Goal: Information Seeking & Learning: Find contact information

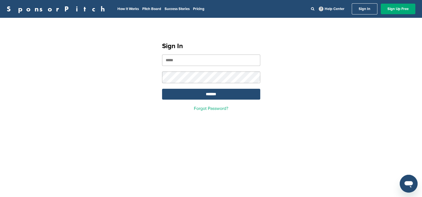
click at [206, 59] on input "email" at bounding box center [211, 60] width 98 height 11
type input "**********"
click at [162, 89] on input "*******" at bounding box center [211, 94] width 98 height 11
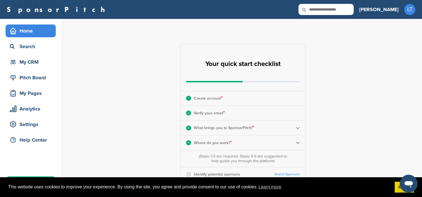
click at [211, 128] on p "What brings you to SponsorPitch? *" at bounding box center [224, 127] width 60 height 7
click at [298, 127] on img at bounding box center [297, 128] width 4 height 4
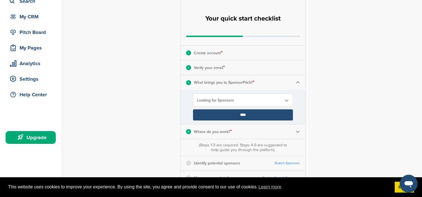
scroll to position [47, 0]
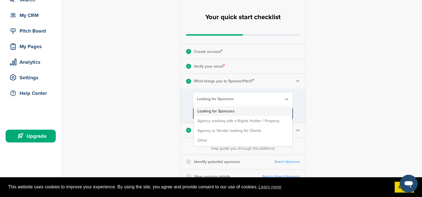
click at [220, 99] on span "Looking for Sponsors" at bounding box center [239, 99] width 85 height 5
click at [222, 111] on li "Looking for Sponsors" at bounding box center [243, 111] width 96 height 10
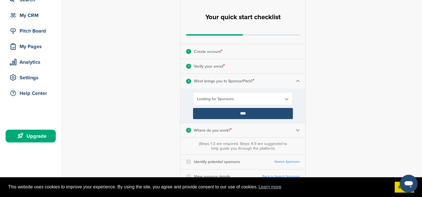
click at [208, 133] on p "Where do you work? *" at bounding box center [213, 130] width 38 height 7
click at [242, 117] on input "****" at bounding box center [243, 113] width 100 height 11
click at [296, 128] on img at bounding box center [297, 130] width 4 height 4
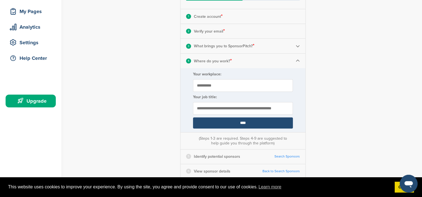
scroll to position [89, 0]
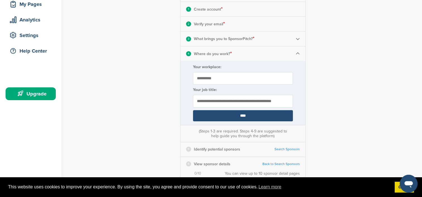
click at [238, 118] on input "****" at bounding box center [243, 115] width 100 height 11
click at [246, 112] on input "****" at bounding box center [243, 115] width 100 height 11
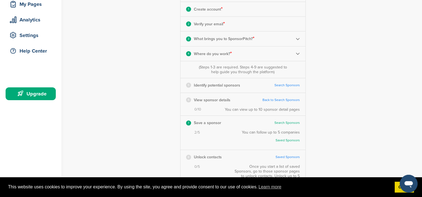
click at [246, 112] on div "You can view up to 10 sponsor detail pages" at bounding box center [262, 109] width 75 height 5
click at [240, 55] on div "4 Where do you work? *" at bounding box center [242, 54] width 125 height 14
click at [297, 38] on img at bounding box center [297, 39] width 4 height 4
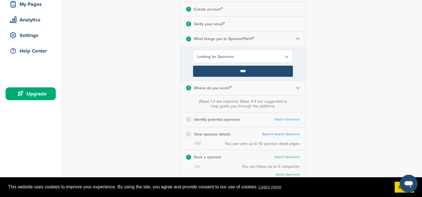
click at [258, 72] on input "****" at bounding box center [243, 71] width 100 height 11
click at [246, 73] on input "****" at bounding box center [243, 71] width 100 height 11
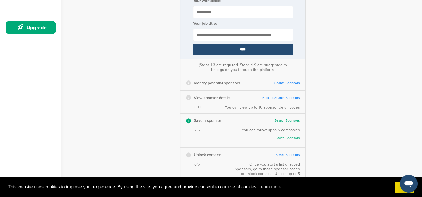
scroll to position [156, 0]
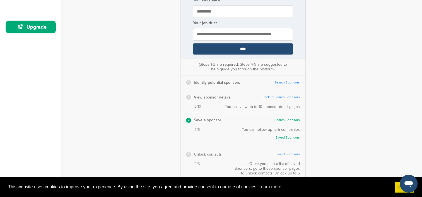
click at [282, 81] on link "Search Sponsors" at bounding box center [286, 83] width 25 height 4
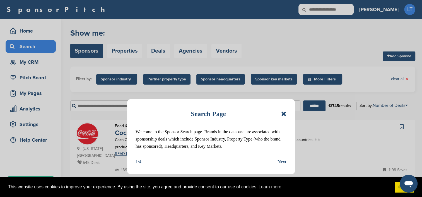
click at [281, 116] on icon at bounding box center [283, 114] width 5 height 7
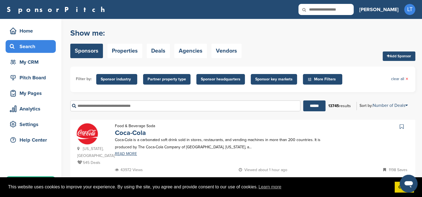
click at [169, 106] on input "text" at bounding box center [185, 106] width 230 height 11
click at [303, 101] on input "******" at bounding box center [314, 106] width 22 height 11
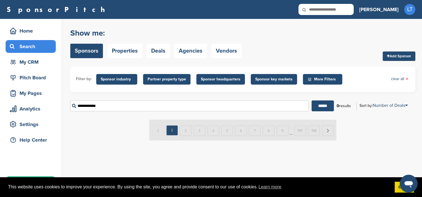
click at [311, 101] on input "******" at bounding box center [322, 106] width 22 height 11
type input "*"
click at [37, 50] on div "Search" at bounding box center [31, 47] width 47 height 10
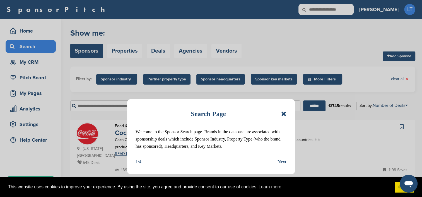
click at [283, 112] on icon at bounding box center [283, 114] width 5 height 7
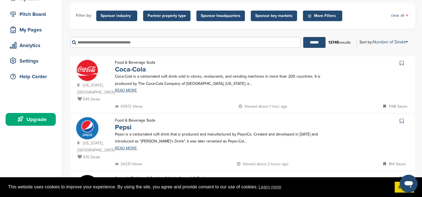
scroll to position [64, 0]
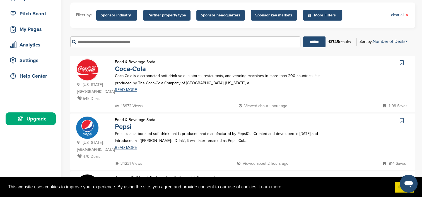
click at [122, 88] on link "READ MORE" at bounding box center [222, 90] width 214 height 4
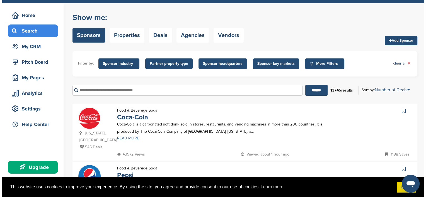
scroll to position [0, 0]
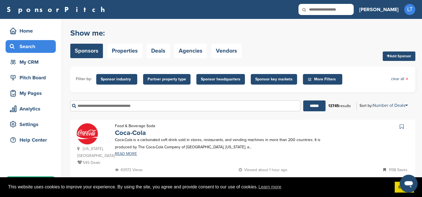
click at [124, 80] on span "Sponsor industry" at bounding box center [117, 79] width 32 height 6
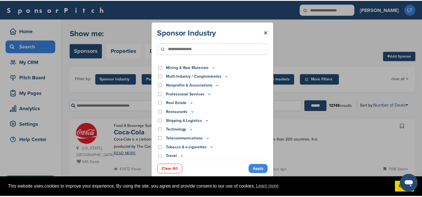
scroll to position [159, 0]
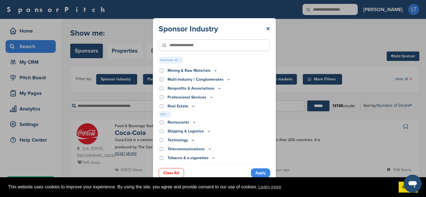
click at [256, 172] on link "Apply" at bounding box center [260, 173] width 19 height 9
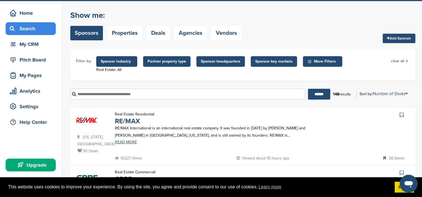
scroll to position [16, 0]
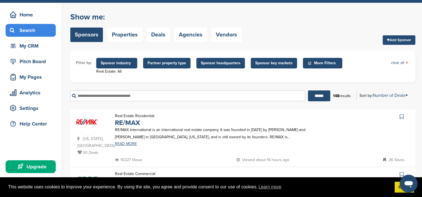
click at [317, 65] on span "More Filters" at bounding box center [323, 63] width 32 height 6
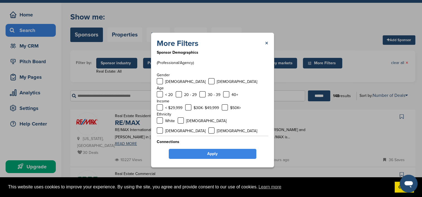
scroll to position [23, 0]
click at [267, 42] on link "×" at bounding box center [266, 43] width 3 height 10
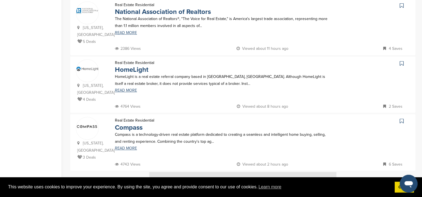
scroll to position [535, 0]
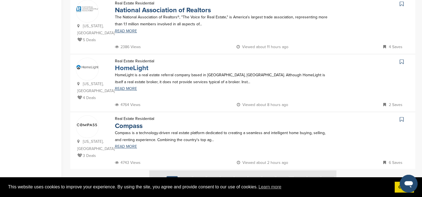
click at [142, 64] on link "HomeLight" at bounding box center [131, 68] width 33 height 8
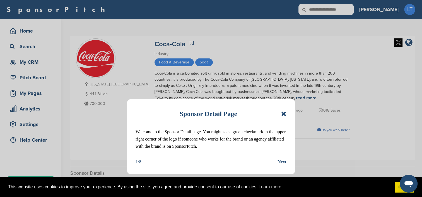
click at [281, 111] on icon at bounding box center [283, 114] width 5 height 7
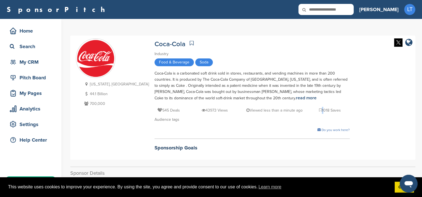
click at [281, 111] on div "545 Deals 43973 Views Viewed less than a minute ago 1018 Saves" at bounding box center [251, 107] width 195 height 13
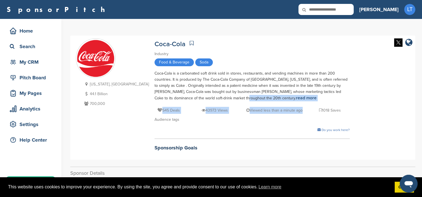
drag, startPoint x: 281, startPoint y: 111, endPoint x: 182, endPoint y: 99, distance: 99.4
click at [182, 99] on div "Coca-Cola Industry Food & Beverage Soda Coca-Cola is a carbonated soft drink so…" at bounding box center [251, 96] width 195 height 116
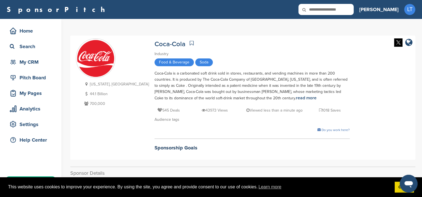
click at [111, 132] on div "[US_STATE], [GEOGRAPHIC_DATA] 44.1 Billion 700,000" at bounding box center [112, 97] width 73 height 119
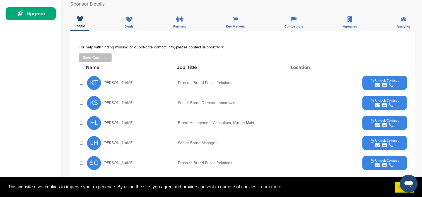
scroll to position [169, 0]
click at [377, 84] on icon "submit" at bounding box center [377, 85] width 5 height 5
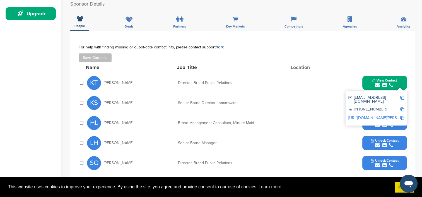
click at [373, 61] on div "Save Contacts" at bounding box center [243, 58] width 328 height 9
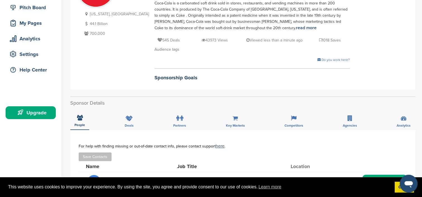
scroll to position [0, 0]
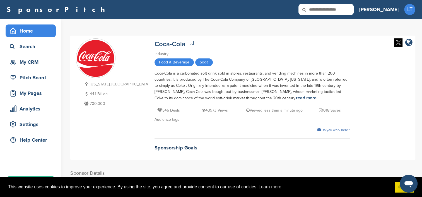
click at [21, 30] on div "Home" at bounding box center [31, 31] width 47 height 10
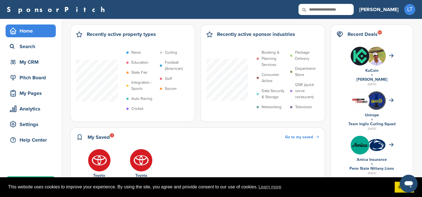
click at [317, 11] on icon at bounding box center [307, 10] width 19 height 12
click at [317, 9] on icon at bounding box center [307, 10] width 19 height 12
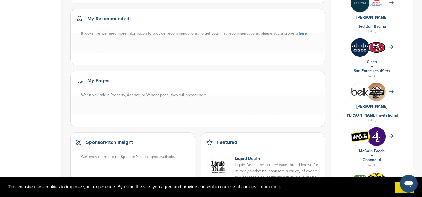
scroll to position [276, 0]
click at [299, 31] on link "here" at bounding box center [302, 33] width 8 height 5
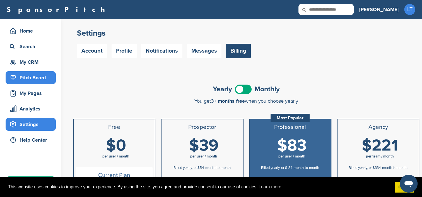
click at [37, 76] on div "Pitch Board" at bounding box center [31, 78] width 47 height 10
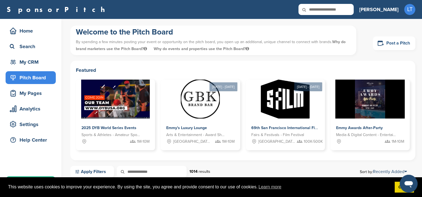
click at [395, 42] on link "Post a Pitch" at bounding box center [394, 44] width 42 height 14
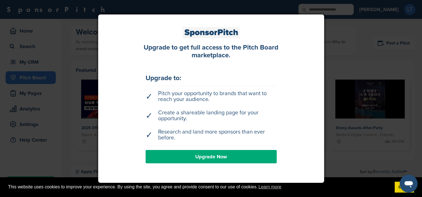
click at [207, 160] on link "Upgrade Now" at bounding box center [210, 156] width 131 height 13
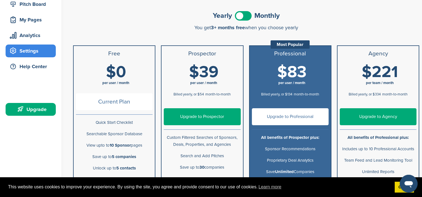
scroll to position [74, 0]
click at [213, 119] on link "Upgrade to Prospector" at bounding box center [202, 116] width 77 height 17
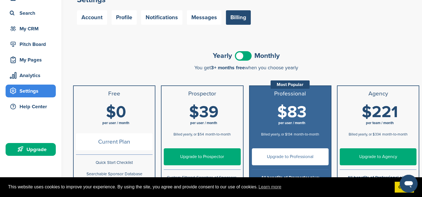
scroll to position [31, 0]
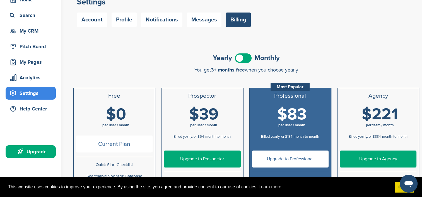
click at [244, 57] on span at bounding box center [243, 58] width 17 height 9
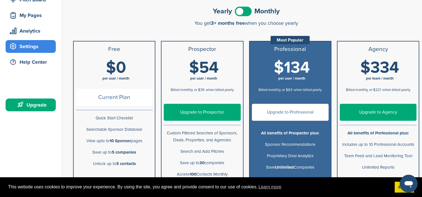
scroll to position [79, 0]
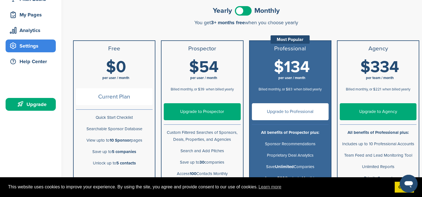
click at [196, 116] on link "Upgrade to Prospector" at bounding box center [202, 111] width 77 height 17
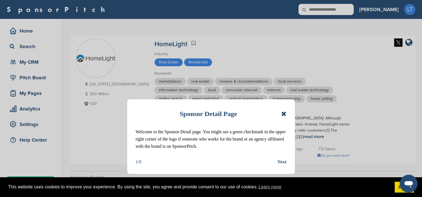
click at [284, 112] on icon at bounding box center [283, 114] width 5 height 7
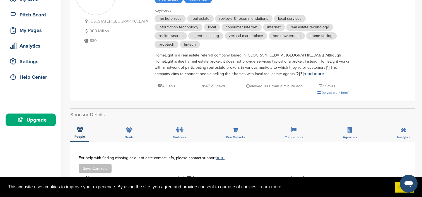
scroll to position [63, 0]
click at [303, 76] on link "read more" at bounding box center [313, 74] width 21 height 6
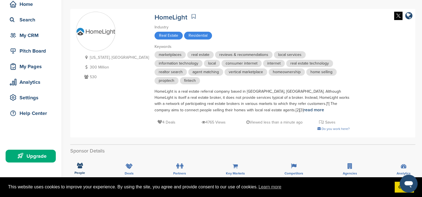
scroll to position [0, 0]
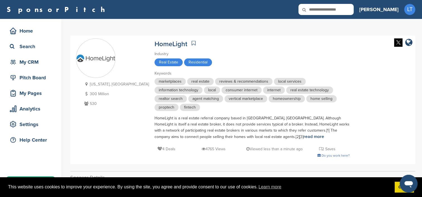
click at [323, 49] on div "California, USA 300 Million 530 HomeLight Industry Real Estate Residential Keyw…" at bounding box center [243, 99] width 334 height 123
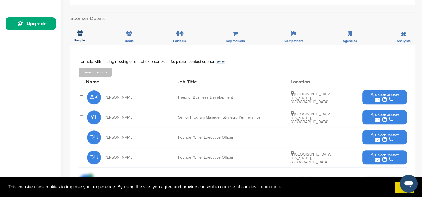
scroll to position [166, 0]
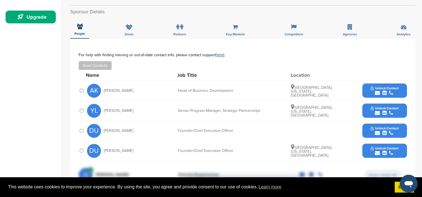
click at [376, 111] on icon "submit" at bounding box center [377, 113] width 5 height 5
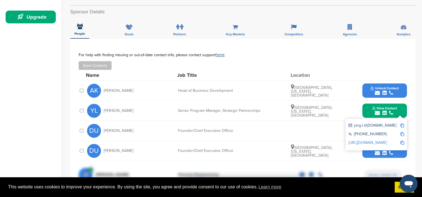
drag, startPoint x: 394, startPoint y: 125, endPoint x: 353, endPoint y: 128, distance: 41.0
click at [353, 128] on div "ying.l.@homelight.com" at bounding box center [376, 126] width 56 height 9
copy div "ying.l.@homelight.com"
click at [377, 91] on icon "submit" at bounding box center [377, 93] width 5 height 5
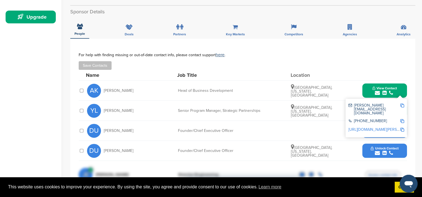
click at [402, 105] on img at bounding box center [402, 106] width 4 height 4
copy div "ying.l.@homelight.com"
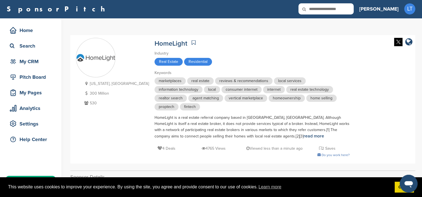
scroll to position [0, 0]
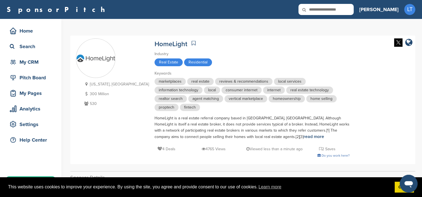
click at [221, 90] on span "consumer internet" at bounding box center [241, 90] width 40 height 7
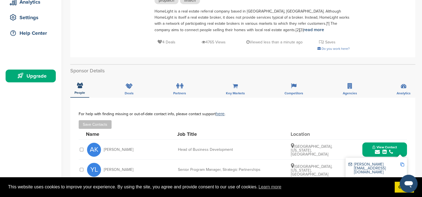
scroll to position [130, 0]
